Goal: Task Accomplishment & Management: Use online tool/utility

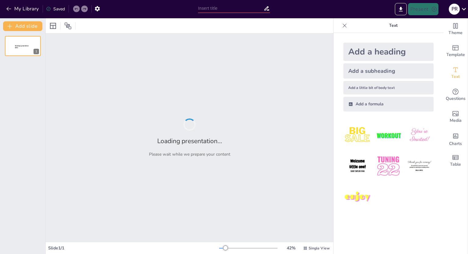
type input "¡Código Claro! Cómo Usar JSDoc, JavaDoc y TSDoc Eficazmente"
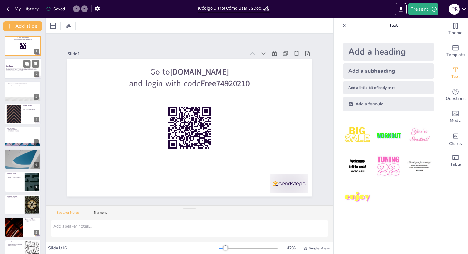
click at [19, 68] on p "En esta presentación, exploraremos cómo implementar documentación efectiva en t…" at bounding box center [22, 69] width 33 height 3
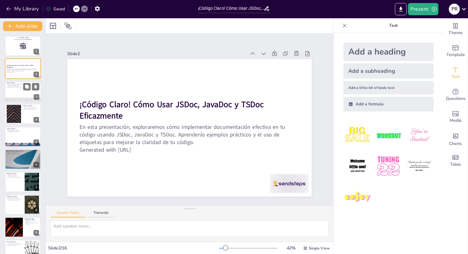
click at [20, 96] on div at bounding box center [23, 91] width 37 height 21
checkbox input "true"
type textarea "JSDoc permite a los desarrolladores documentar su código de forma que sea fácil…"
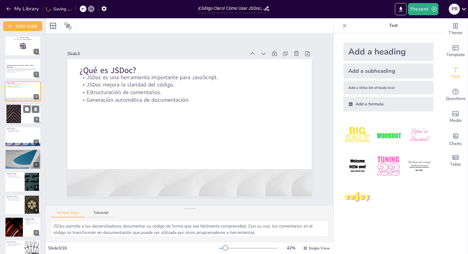
click at [21, 115] on div at bounding box center [13, 114] width 33 height 19
checkbox input "true"
type textarea "JavaDoc está diseñado para ser utilizado por desarrolladores de Java, permitien…"
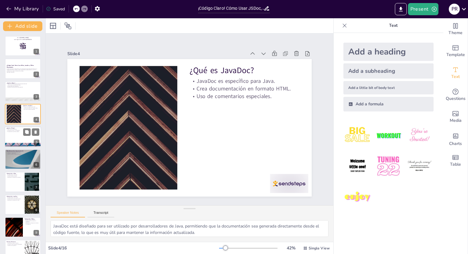
click at [14, 130] on p "Comentarios claros y consistentes." at bounding box center [22, 130] width 33 height 1
checkbox input "true"
type textarea "TSDoc se centra en TypeScript, proporcionando un marco que ayuda a los desarrol…"
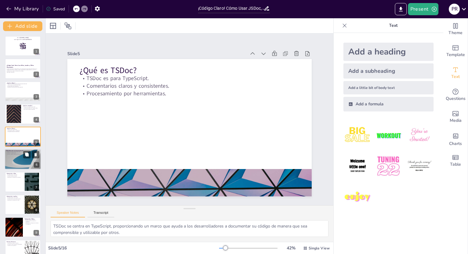
click at [8, 165] on div at bounding box center [23, 159] width 37 height 21
checkbox input "true"
type textarea "Una buena documentación permite que el código sea más fácil de mantener, ya que…"
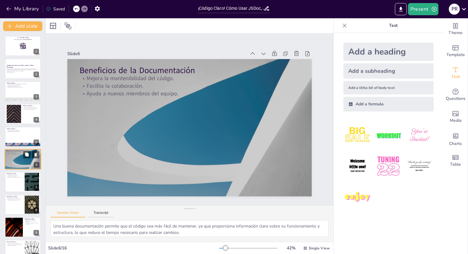
scroll to position [17, 0]
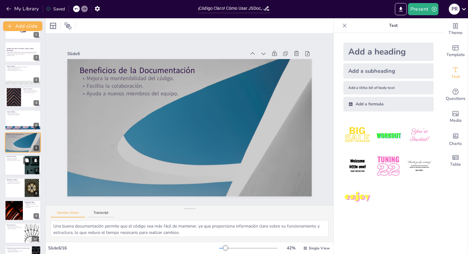
click at [16, 167] on div at bounding box center [23, 165] width 37 height 21
checkbox input "true"
type textarea "Mostrar un ejemplo práctico de JSDoc ayuda a los desarrolladores a visualizar c…"
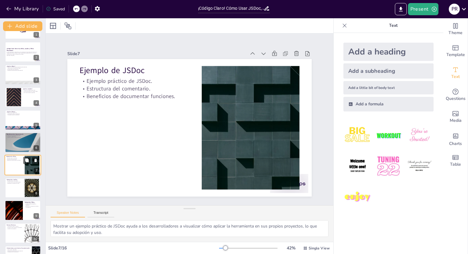
scroll to position [39, 0]
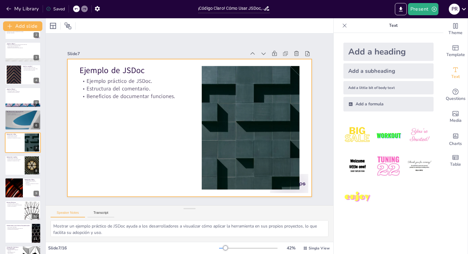
checkbox input "true"
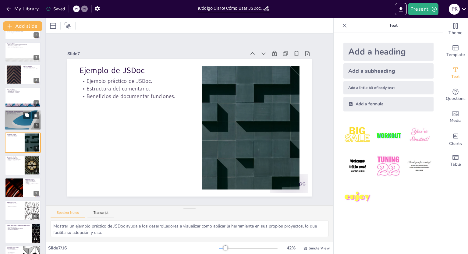
checkbox input "true"
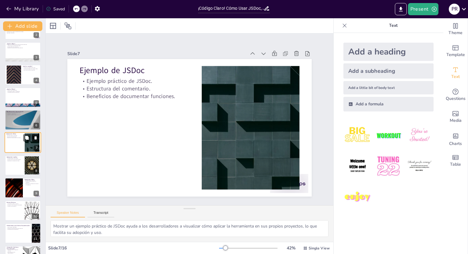
checkbox input "true"
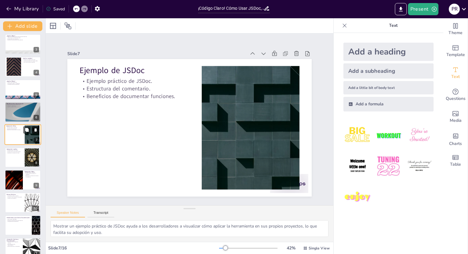
checkbox input "true"
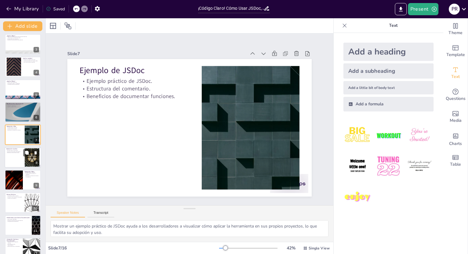
checkbox input "true"
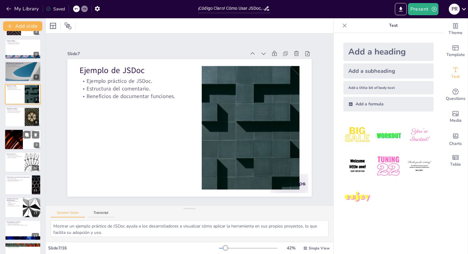
checkbox input "true"
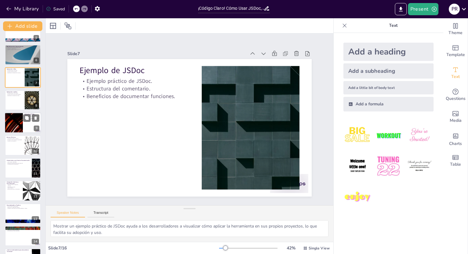
checkbox input "true"
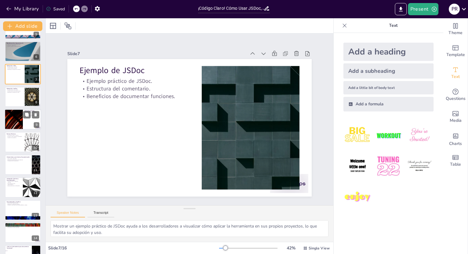
checkbox input "true"
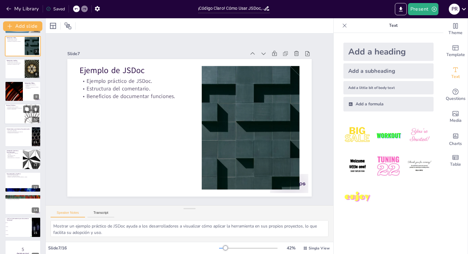
scroll to position [147, 0]
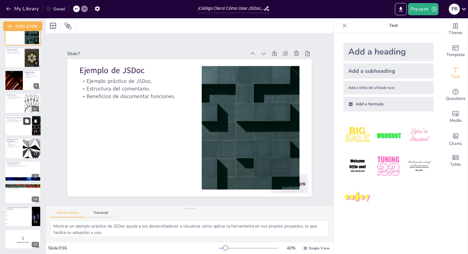
checkbox input "true"
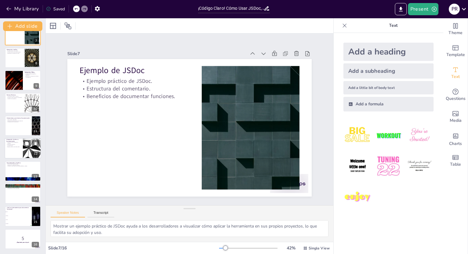
checkbox input "true"
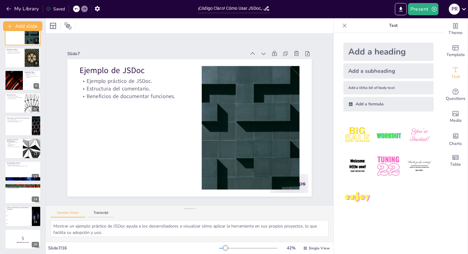
checkbox input "true"
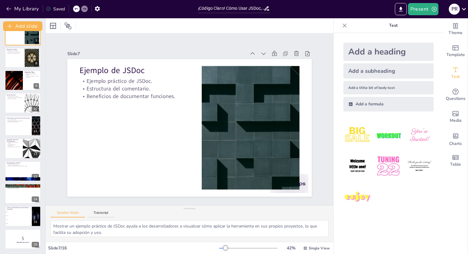
checkbox input "true"
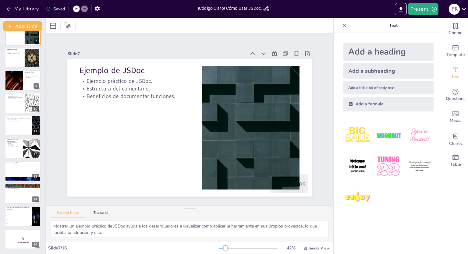
checkbox input "true"
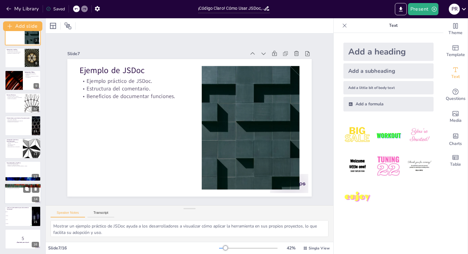
checkbox input "true"
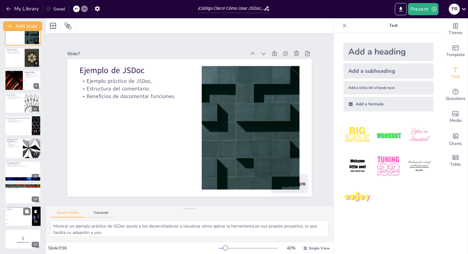
checkbox input "true"
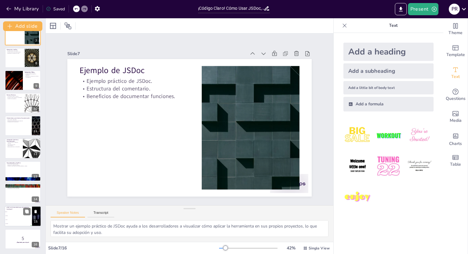
checkbox input "true"
click at [17, 213] on li "JSDoc" at bounding box center [18, 212] width 27 height 4
checkbox input "true"
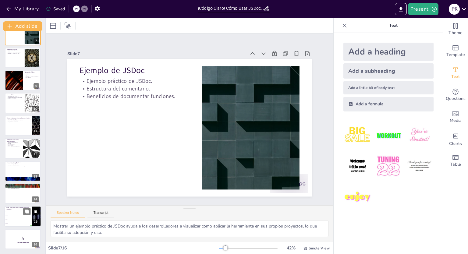
type textarea "La respuesta correcta es JSDoc, como se menciona en la diapositiva "¿Qué es JSD…"
checkbox input "true"
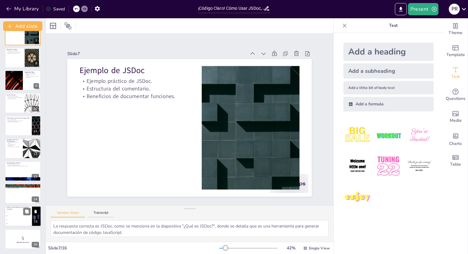
checkbox input "true"
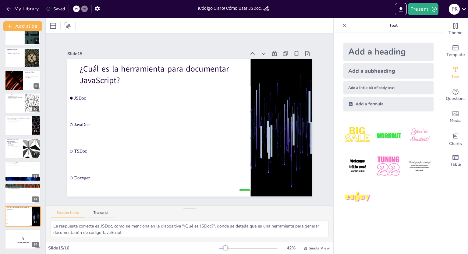
checkbox input "true"
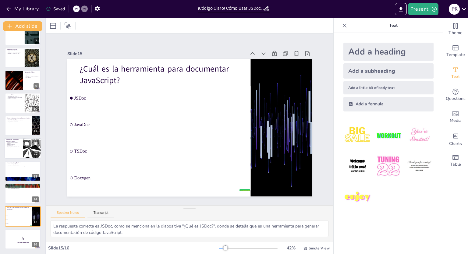
checkbox input "true"
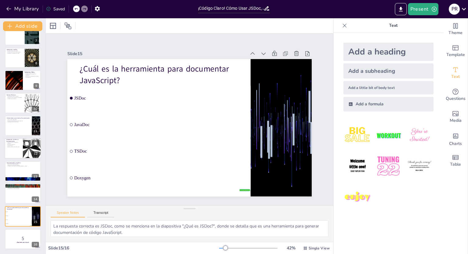
checkbox input "true"
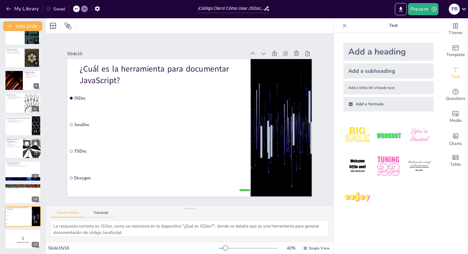
checkbox input "true"
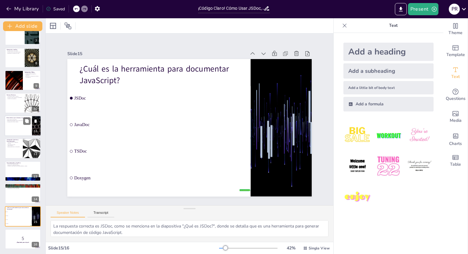
checkbox input "true"
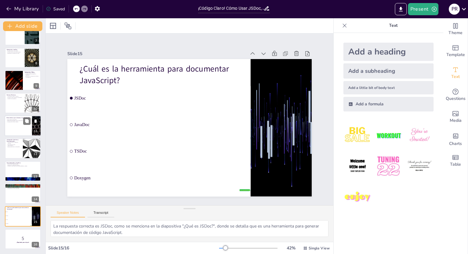
checkbox input "true"
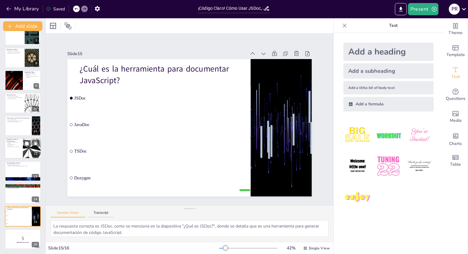
checkbox input "true"
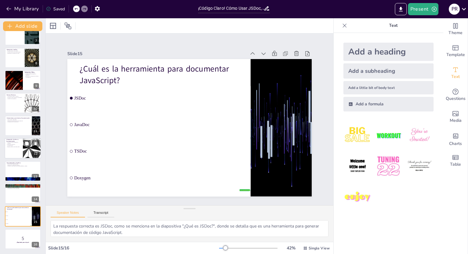
checkbox input "true"
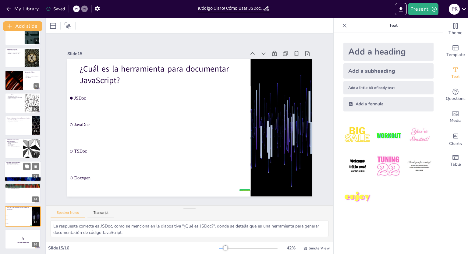
checkbox input "true"
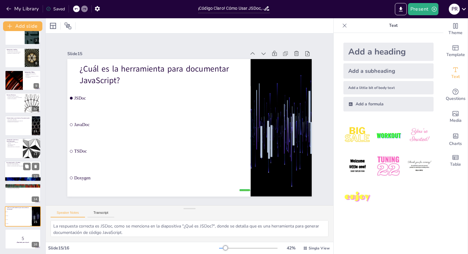
checkbox input "true"
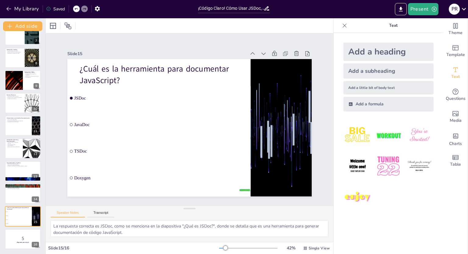
checkbox input "true"
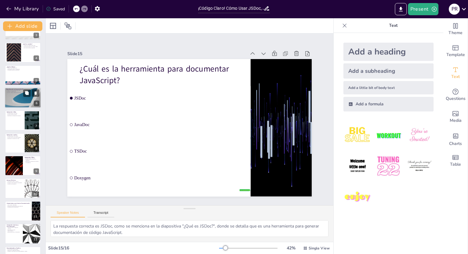
checkbox input "true"
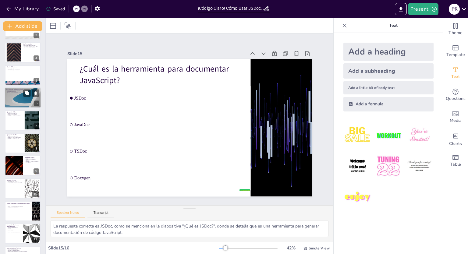
checkbox input "true"
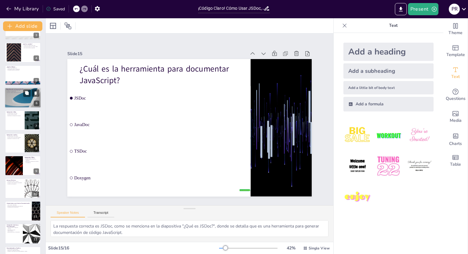
checkbox input "true"
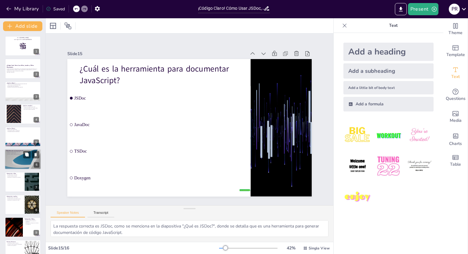
checkbox input "true"
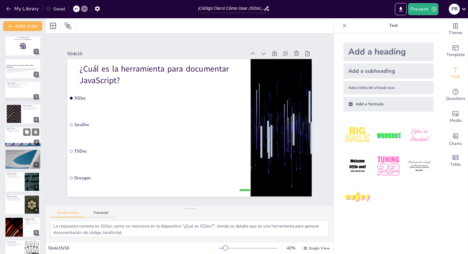
checkbox input "true"
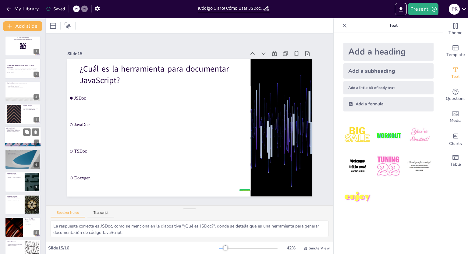
checkbox input "true"
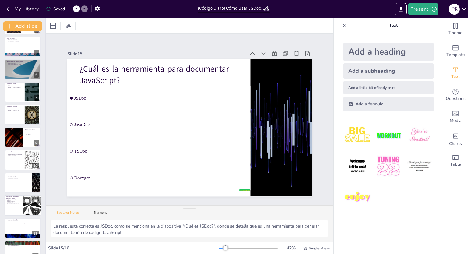
checkbox input "true"
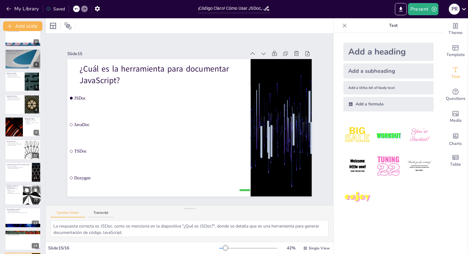
checkbox input "true"
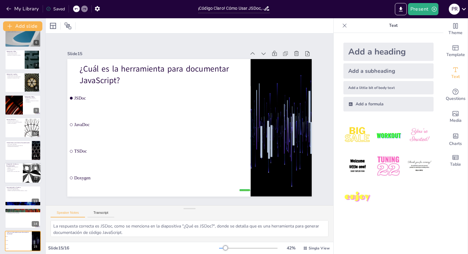
checkbox input "true"
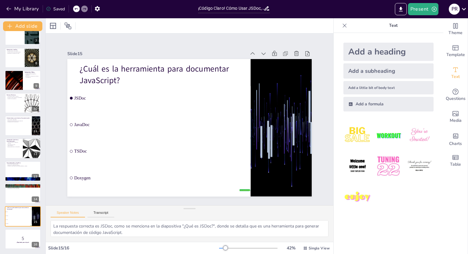
checkbox input "true"
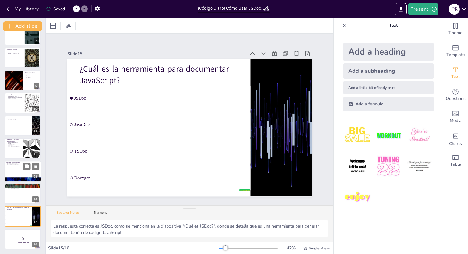
checkbox input "true"
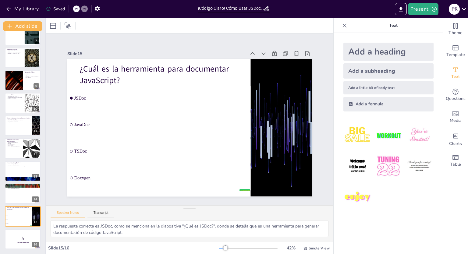
checkbox input "true"
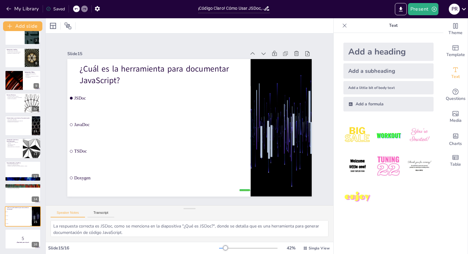
checkbox input "true"
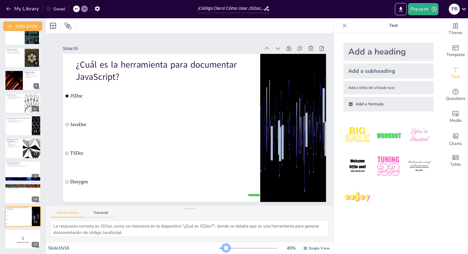
checkbox input "true"
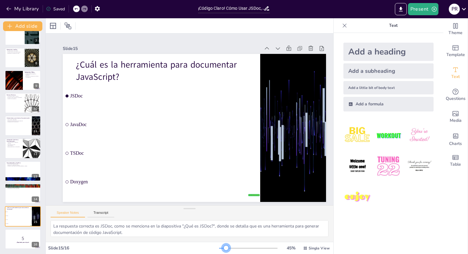
checkbox input "true"
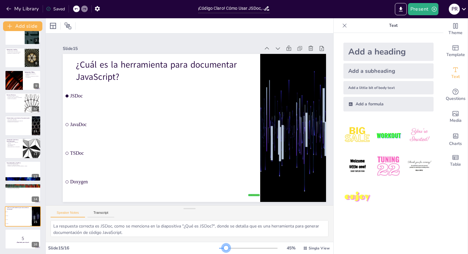
checkbox input "true"
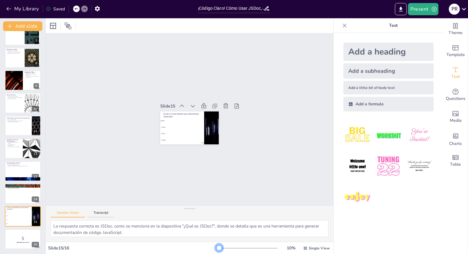
drag, startPoint x: 222, startPoint y: 247, endPoint x: 157, endPoint y: 230, distance: 67.0
click at [157, 230] on div "Slide 1 Go to [DOMAIN_NAME] and login with code Free74920210 Slide 2 ¡Código Cl…" at bounding box center [189, 136] width 287 height 236
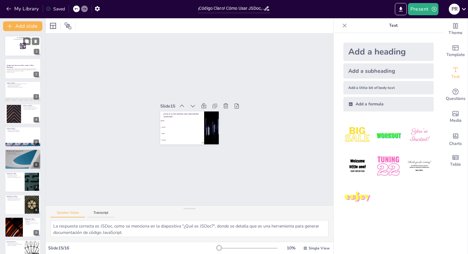
click at [21, 43] on rect at bounding box center [21, 43] width 0 height 1
